Goal: Task Accomplishment & Management: Use online tool/utility

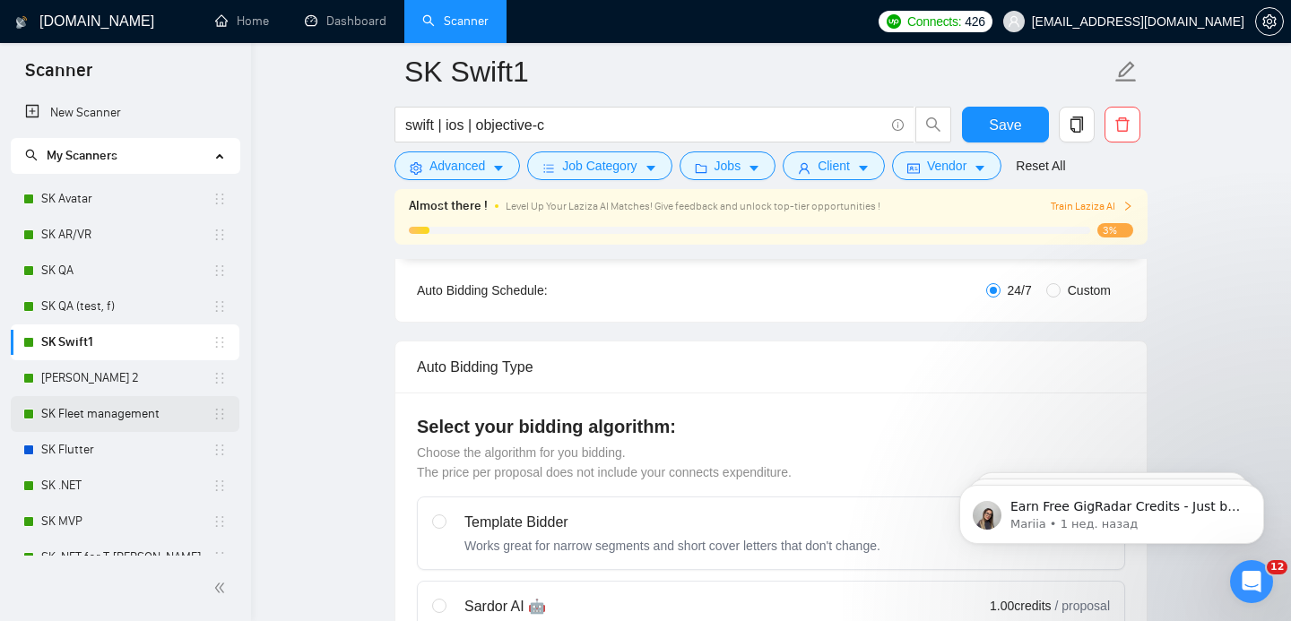
click at [107, 413] on link "SK Fleet management" at bounding box center [126, 414] width 171 height 36
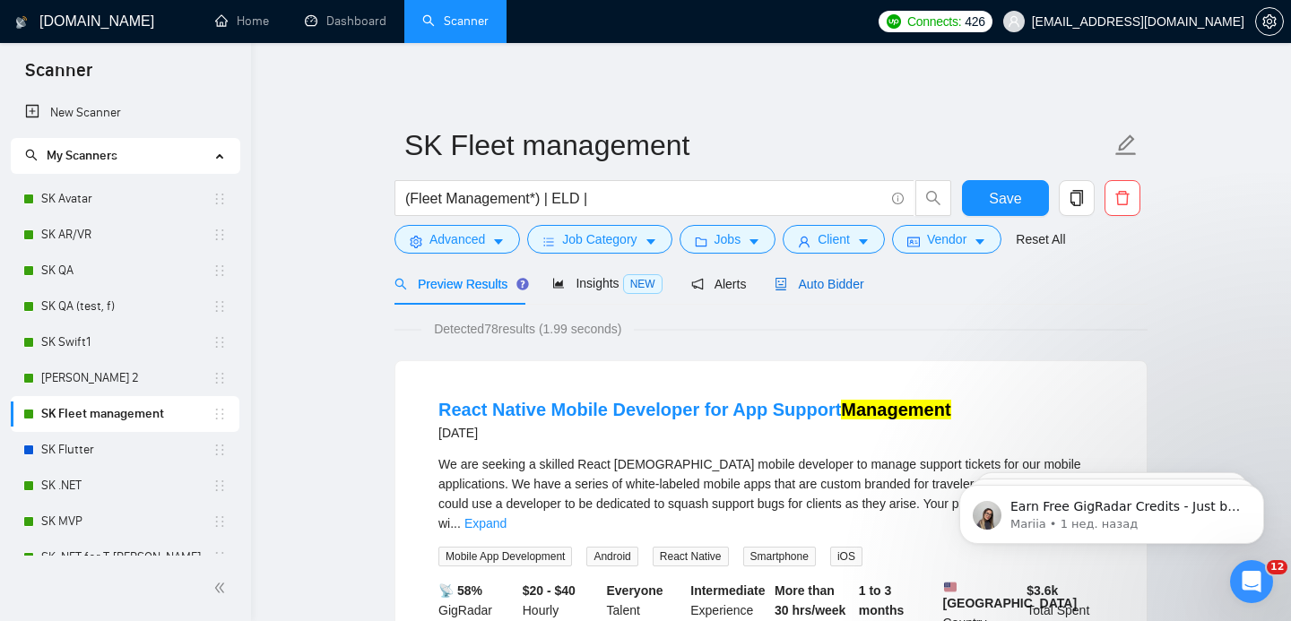
click at [851, 278] on span "Auto Bidder" at bounding box center [818, 284] width 89 height 14
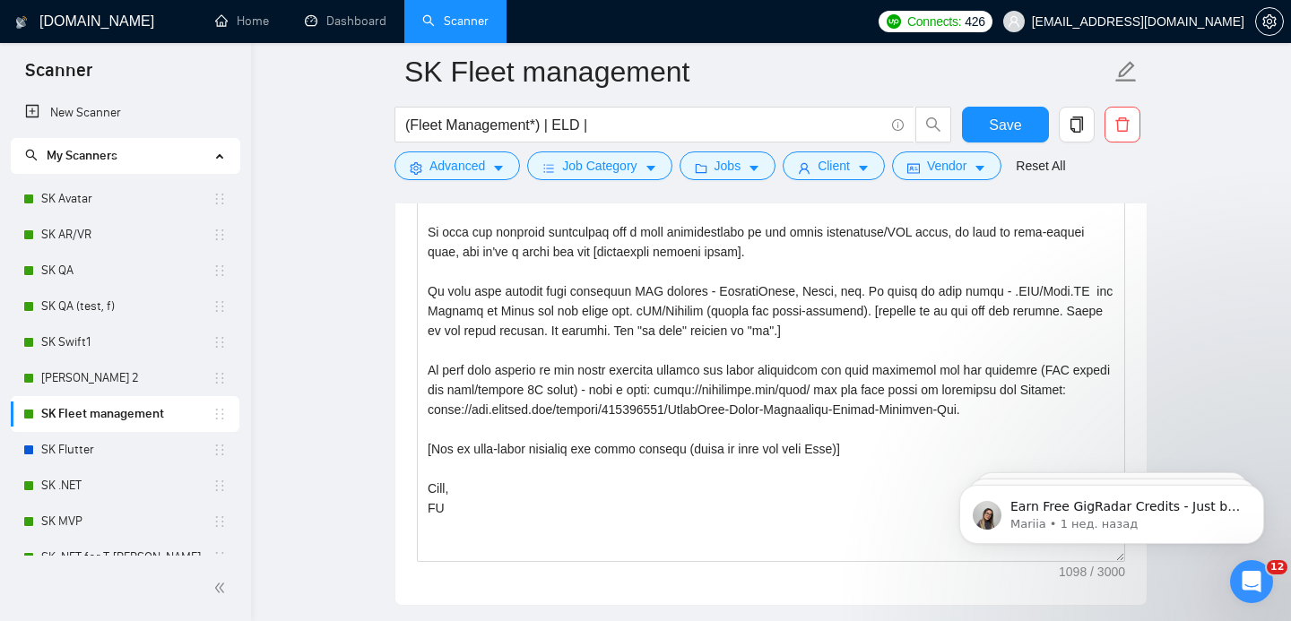
scroll to position [2155, 0]
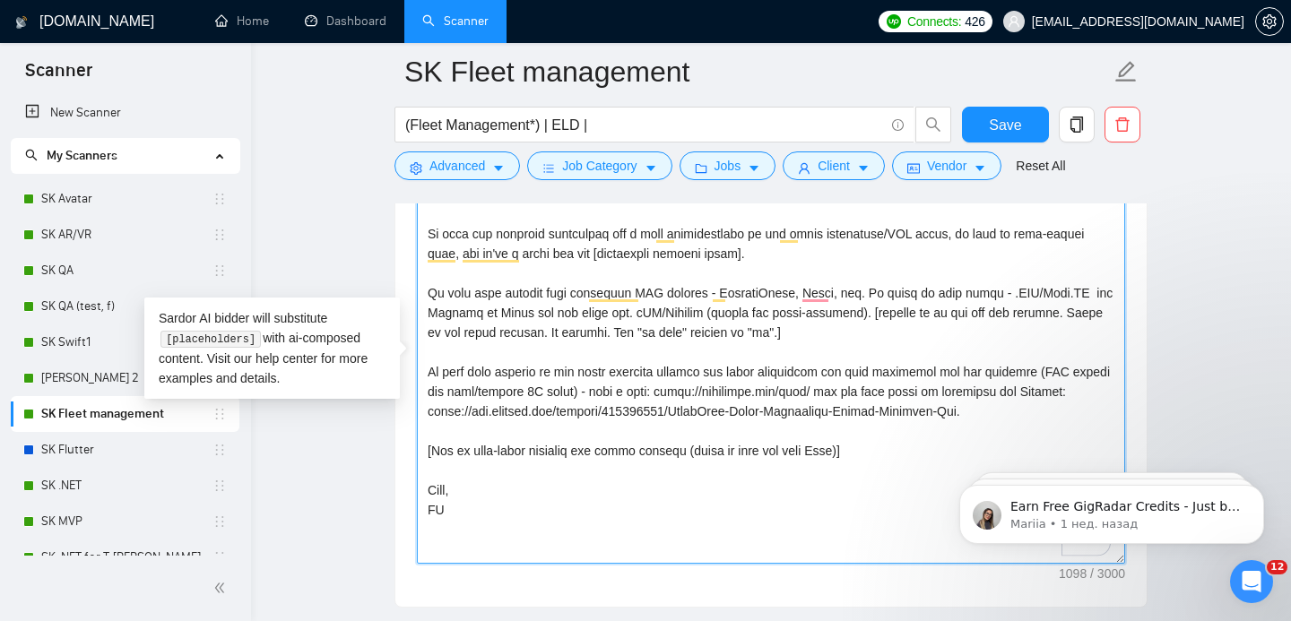
drag, startPoint x: 428, startPoint y: 291, endPoint x: 557, endPoint y: 290, distance: 129.1
click at [557, 290] on textarea "Cover letter template:" at bounding box center [771, 361] width 708 height 403
drag, startPoint x: 558, startPoint y: 375, endPoint x: 1088, endPoint y: 414, distance: 532.1
click at [1088, 414] on textarea "Cover letter template:" at bounding box center [771, 361] width 708 height 403
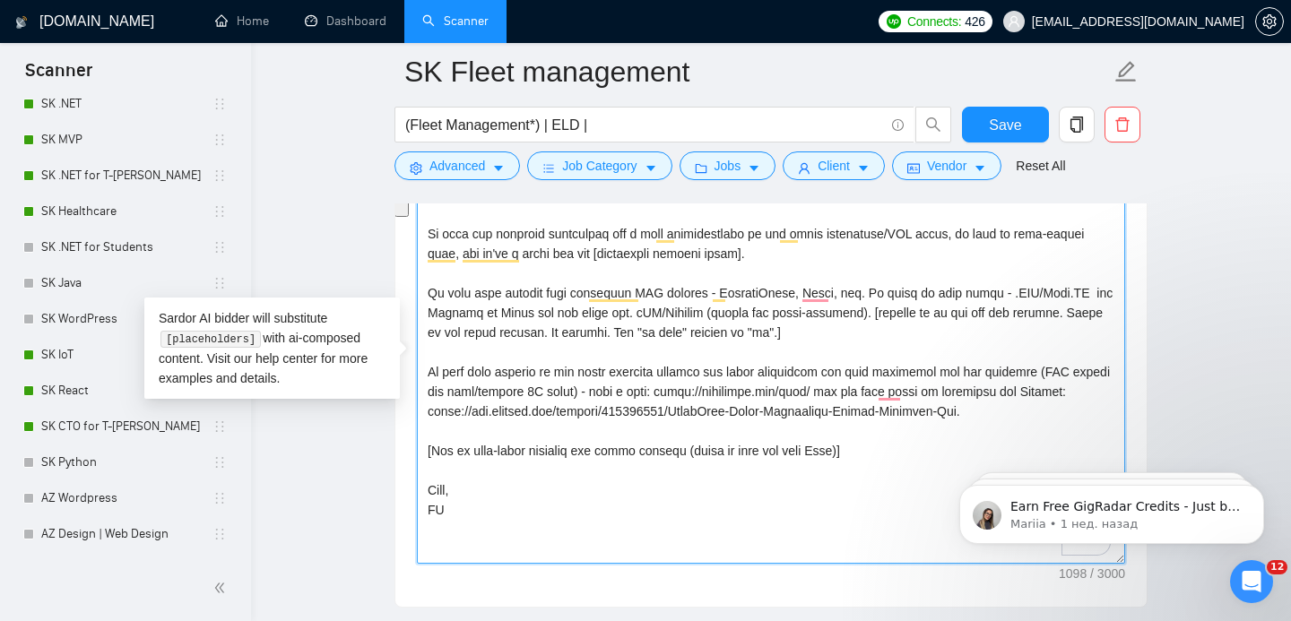
scroll to position [414, 0]
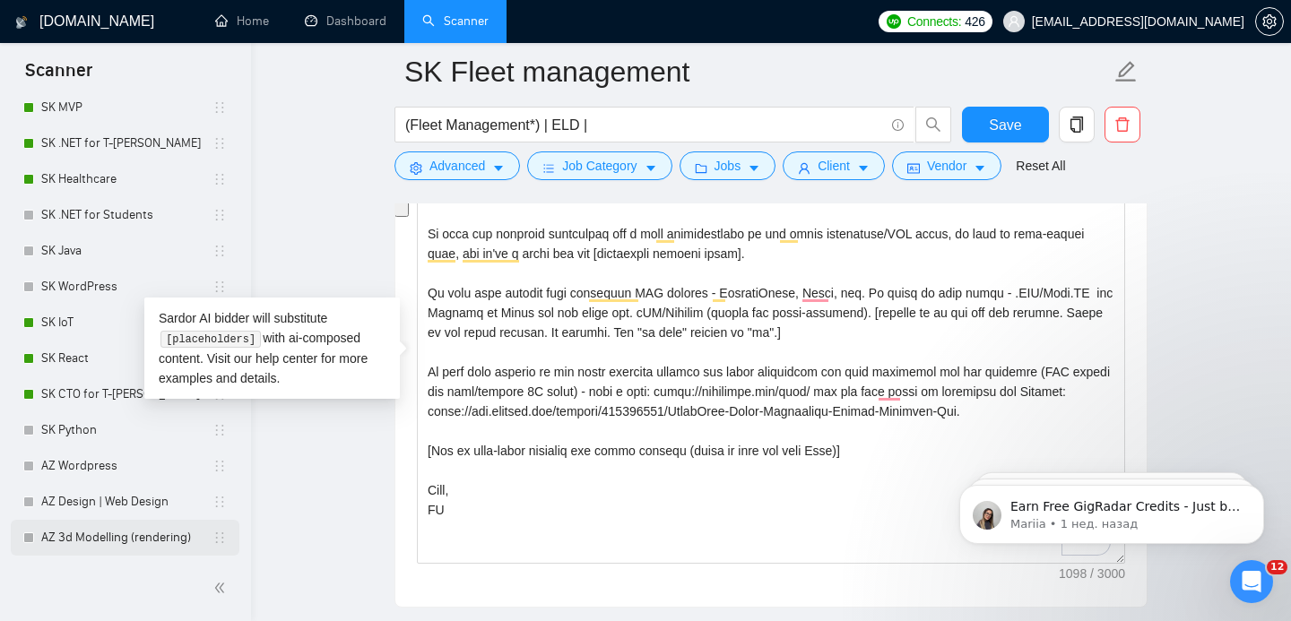
click at [110, 532] on link "AZ 3d Modelling (rendering)" at bounding box center [126, 538] width 171 height 36
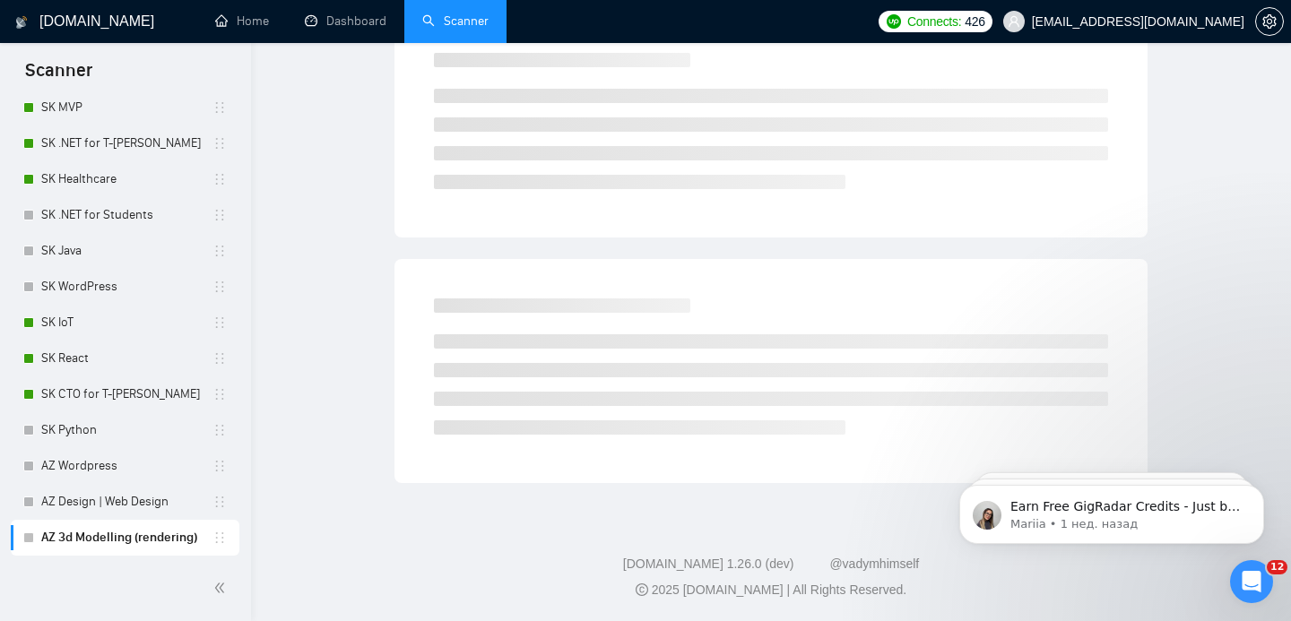
scroll to position [33, 0]
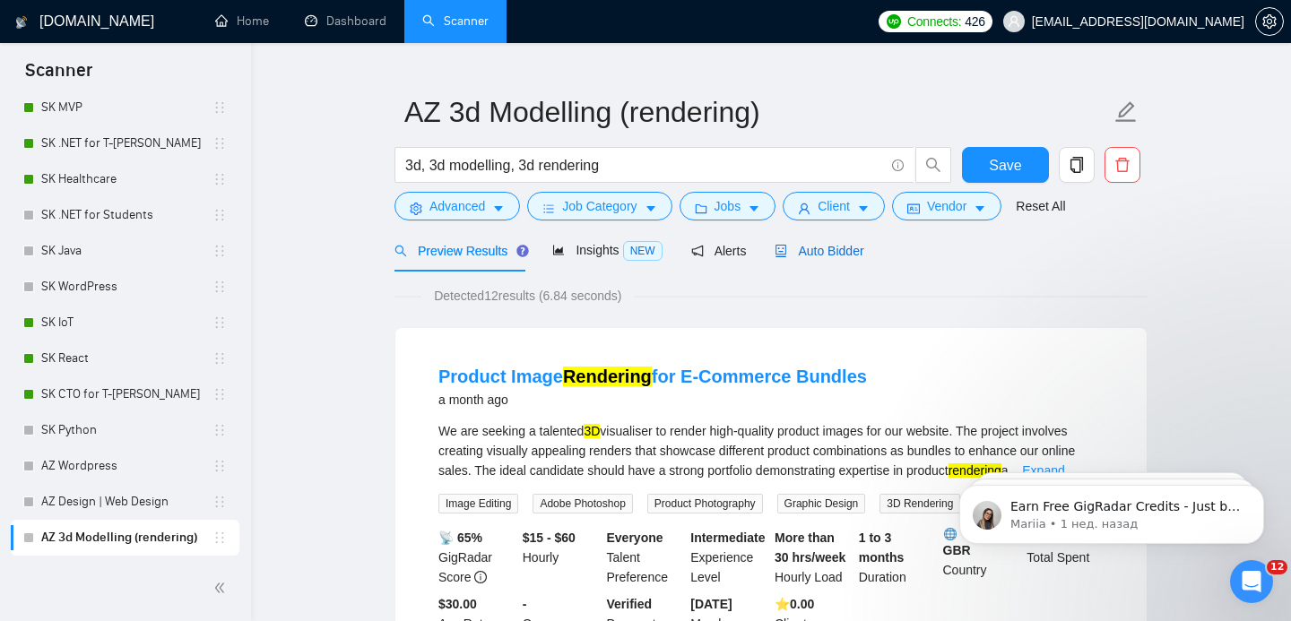
click at [810, 241] on div "Auto Bidder" at bounding box center [818, 251] width 89 height 20
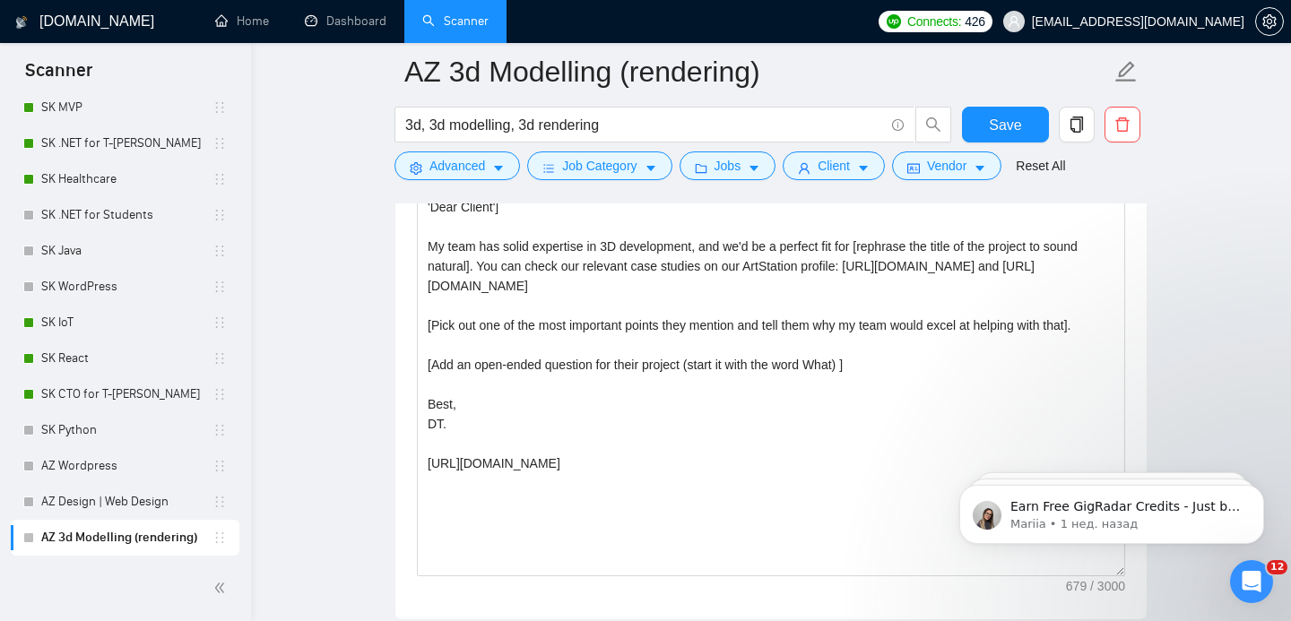
scroll to position [2102, 0]
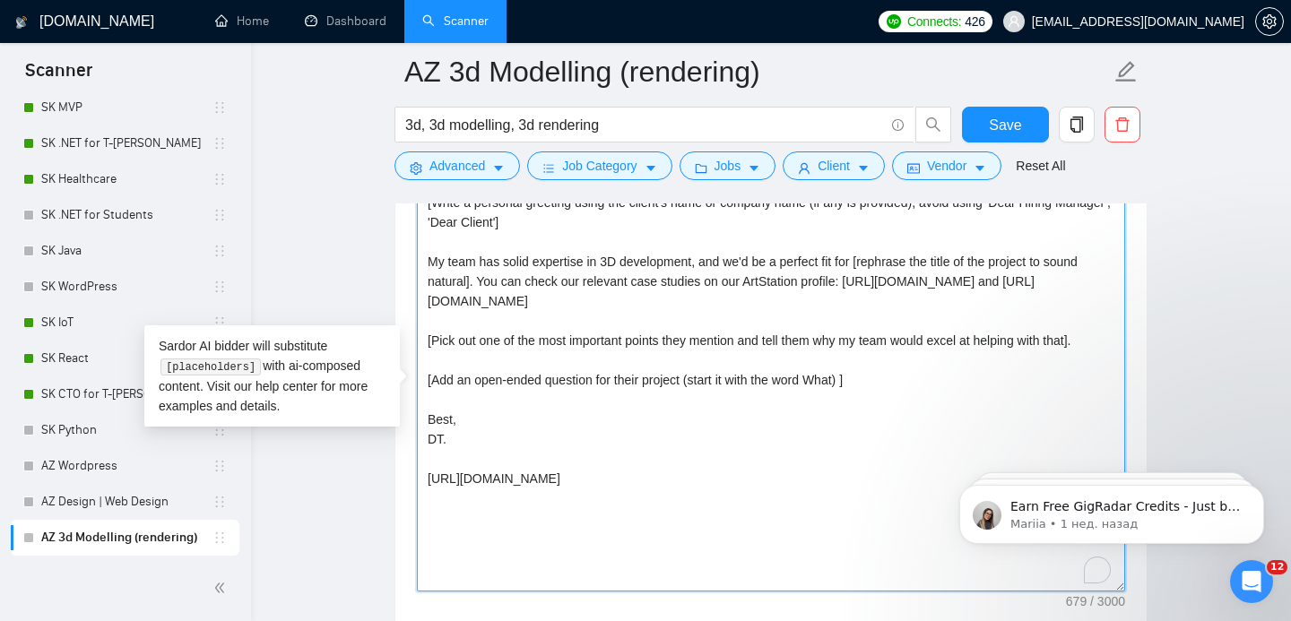
drag, startPoint x: 480, startPoint y: 278, endPoint x: 904, endPoint y: 298, distance: 423.6
click at [904, 298] on textarea "[Write a personal greeting using the client's name or company name (if any is p…" at bounding box center [771, 389] width 708 height 403
